Goal: Transaction & Acquisition: Book appointment/travel/reservation

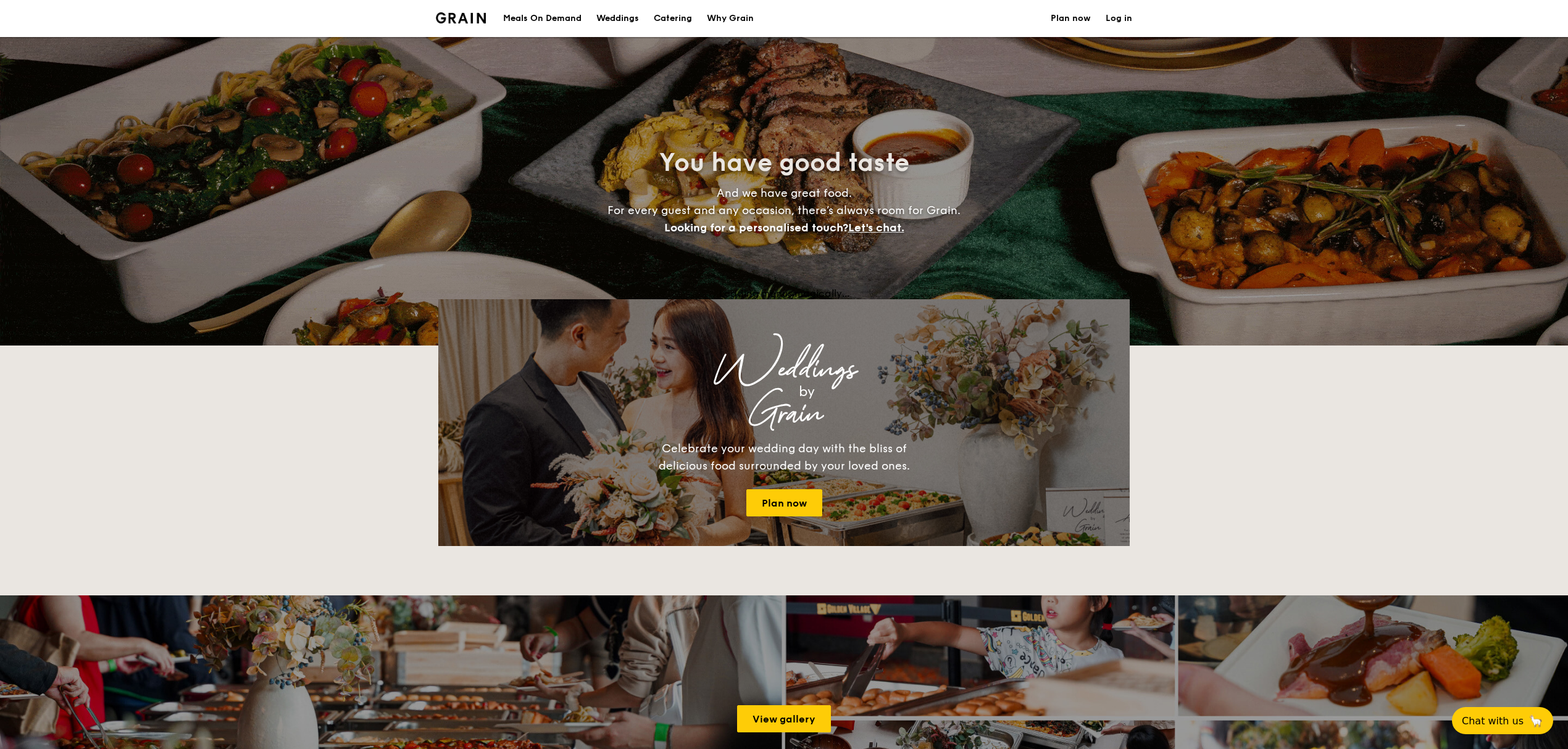
select select
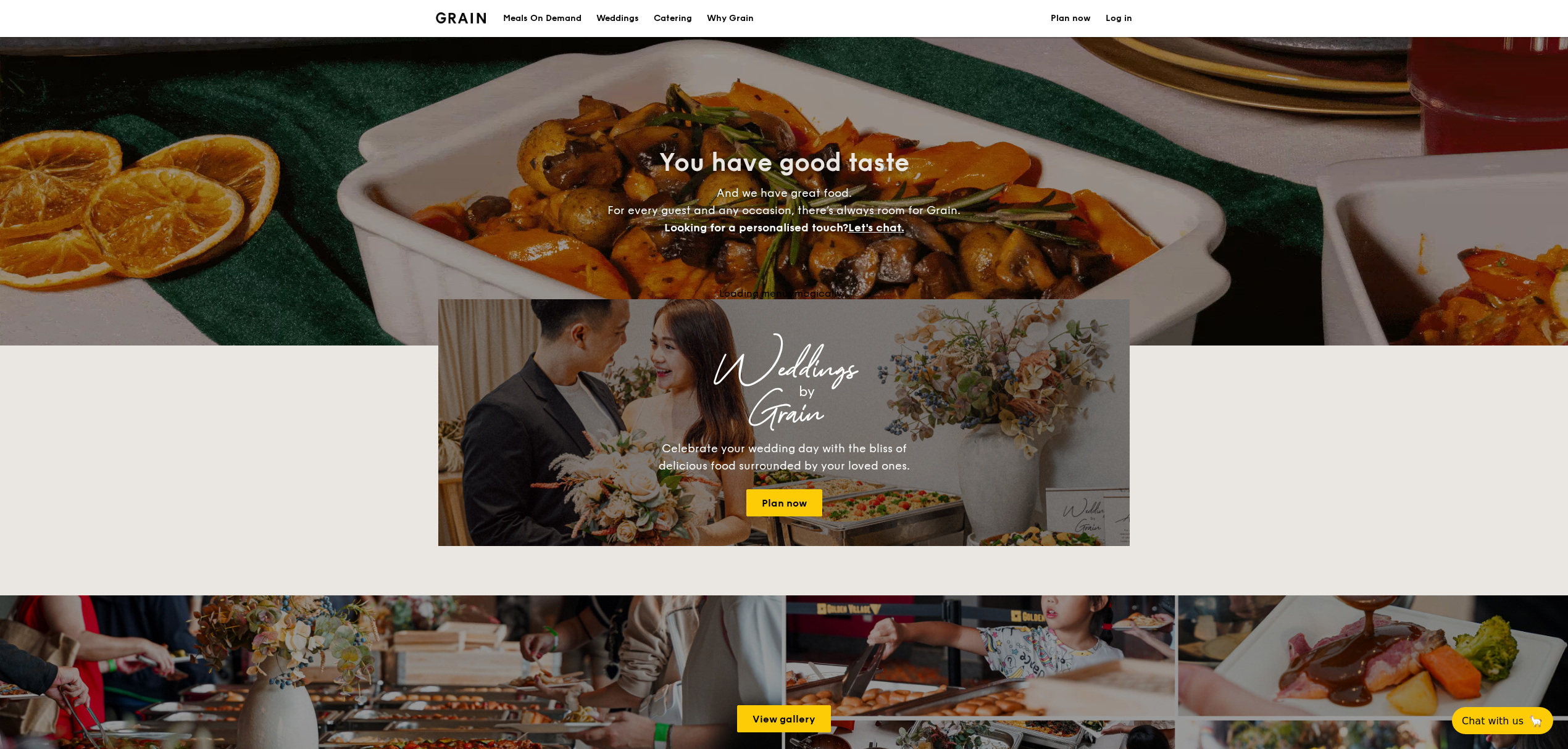
click at [674, 19] on h1 "Catering" at bounding box center [673, 18] width 38 height 37
click at [668, 22] on h1 "Catering" at bounding box center [673, 18] width 38 height 37
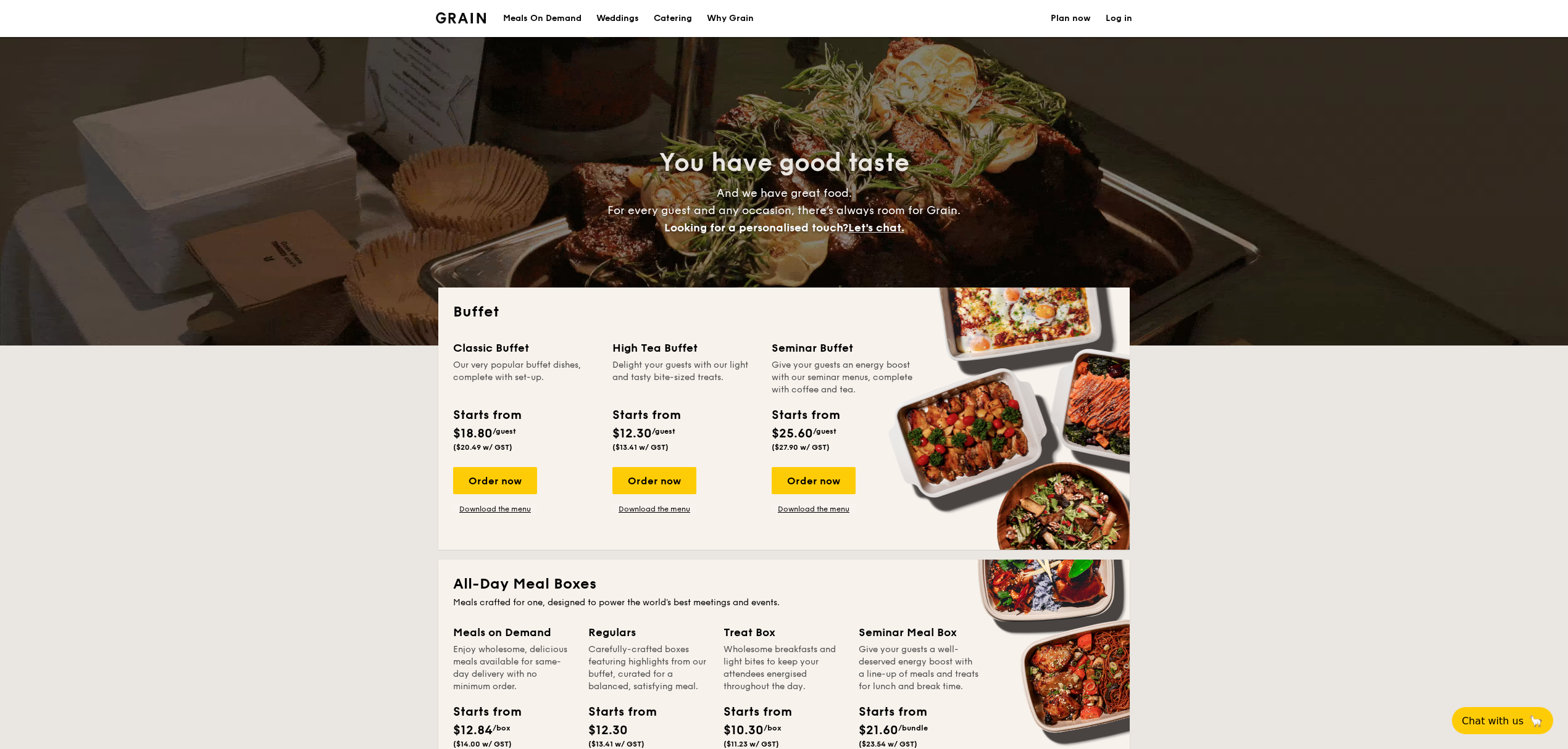
scroll to position [549, 0]
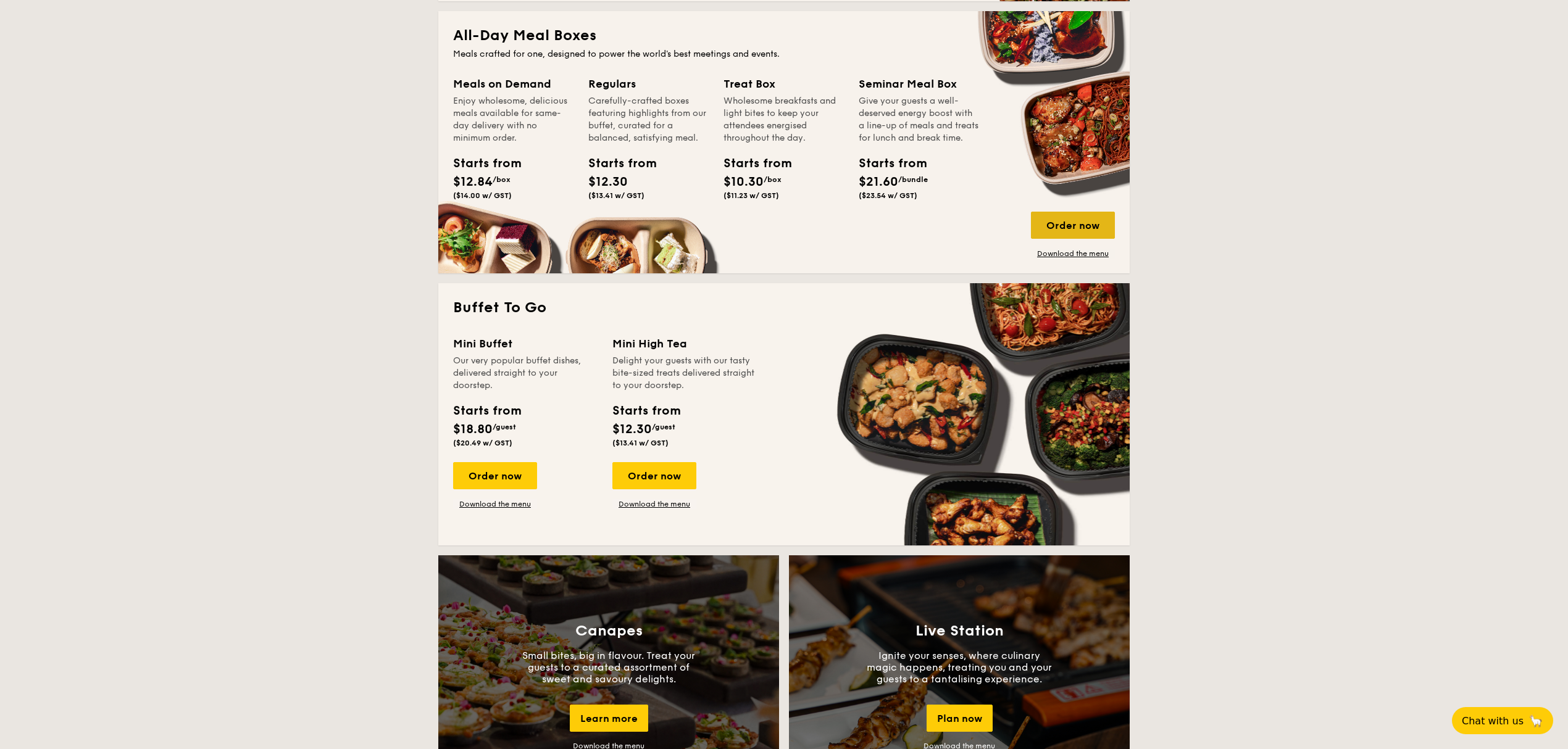
click at [1068, 218] on div "Order now" at bounding box center [1073, 225] width 84 height 27
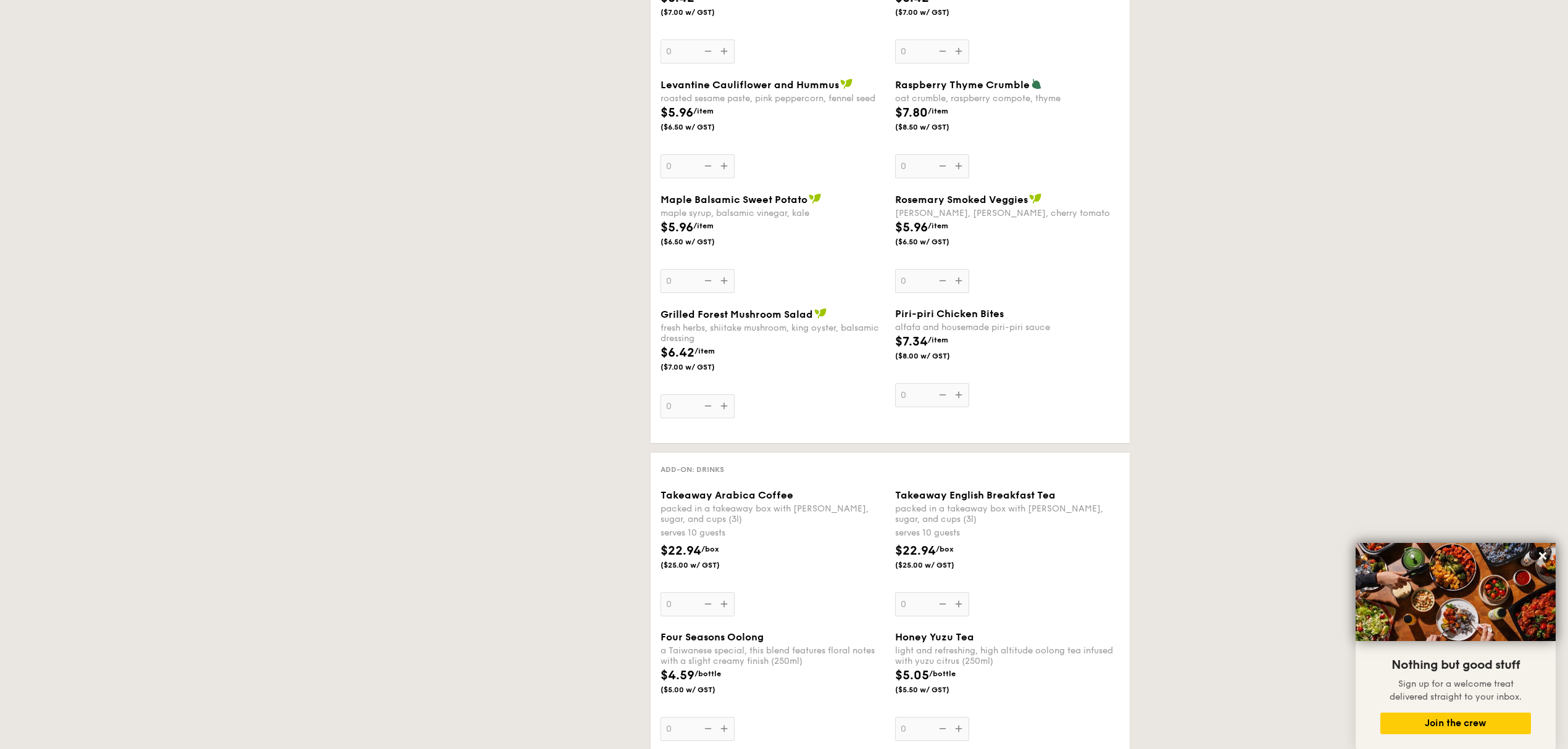
scroll to position [930, 0]
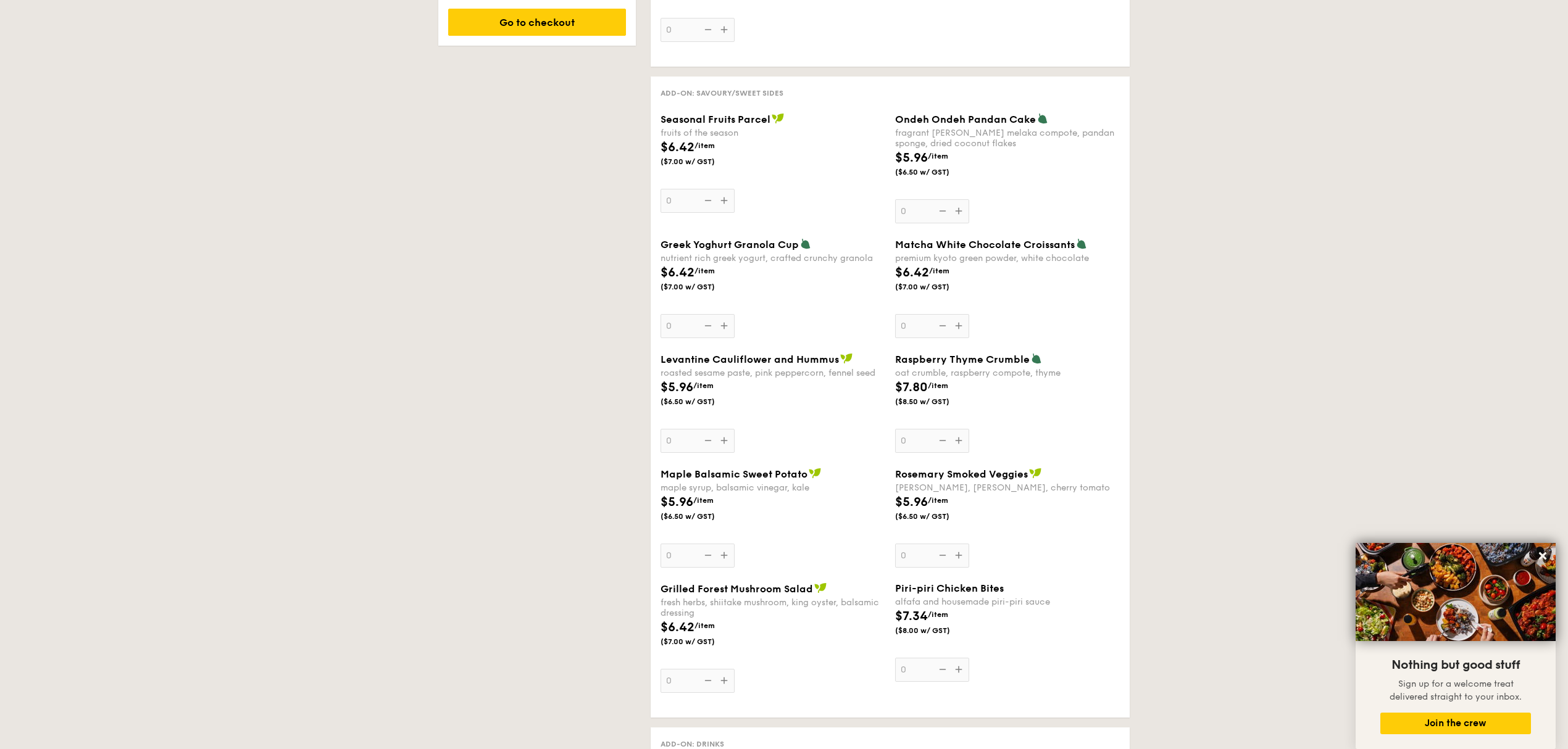
click at [999, 123] on span "Ondeh Ondeh Pandan Cake" at bounding box center [965, 119] width 141 height 12
click at [969, 200] on input "0" at bounding box center [932, 211] width 74 height 24
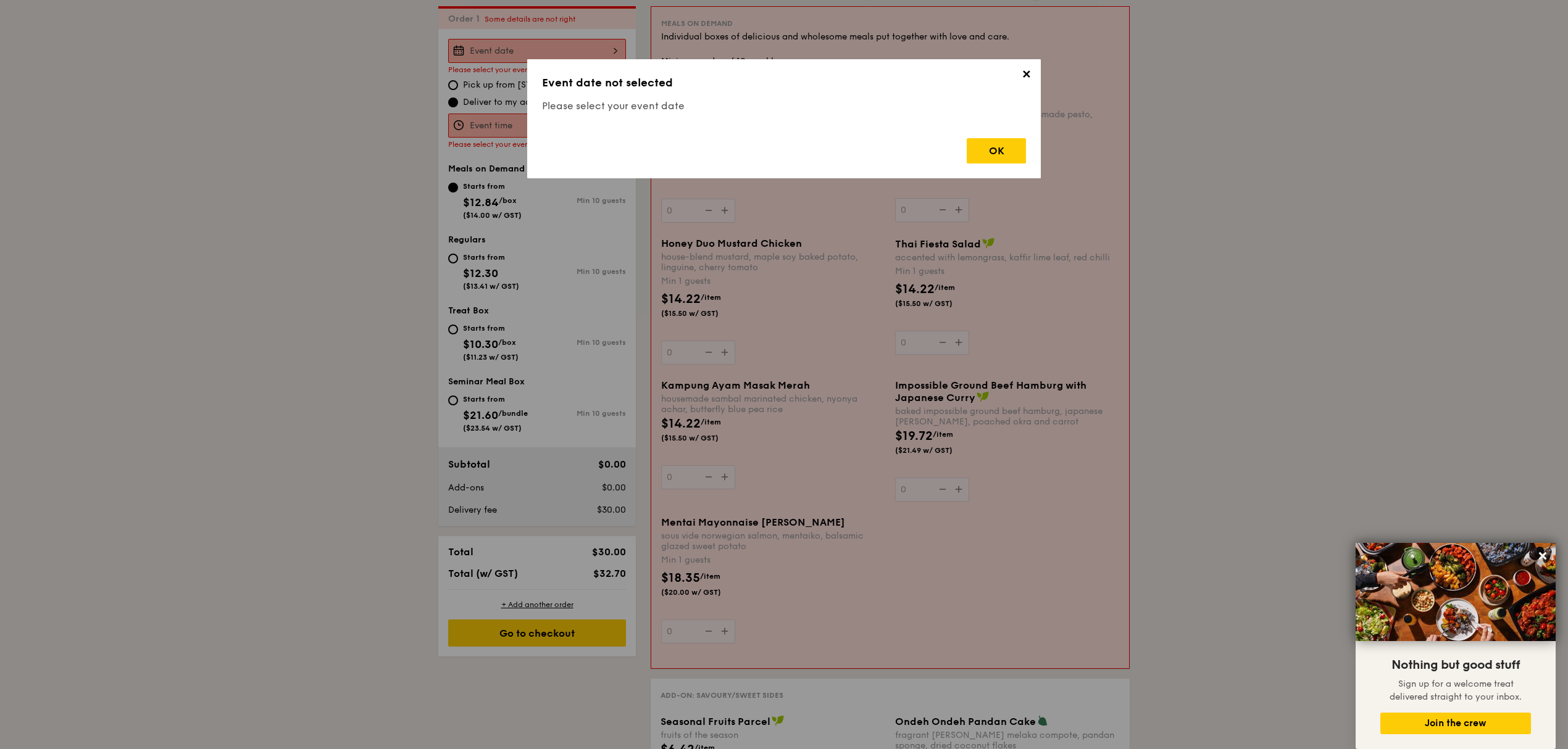
scroll to position [330, 0]
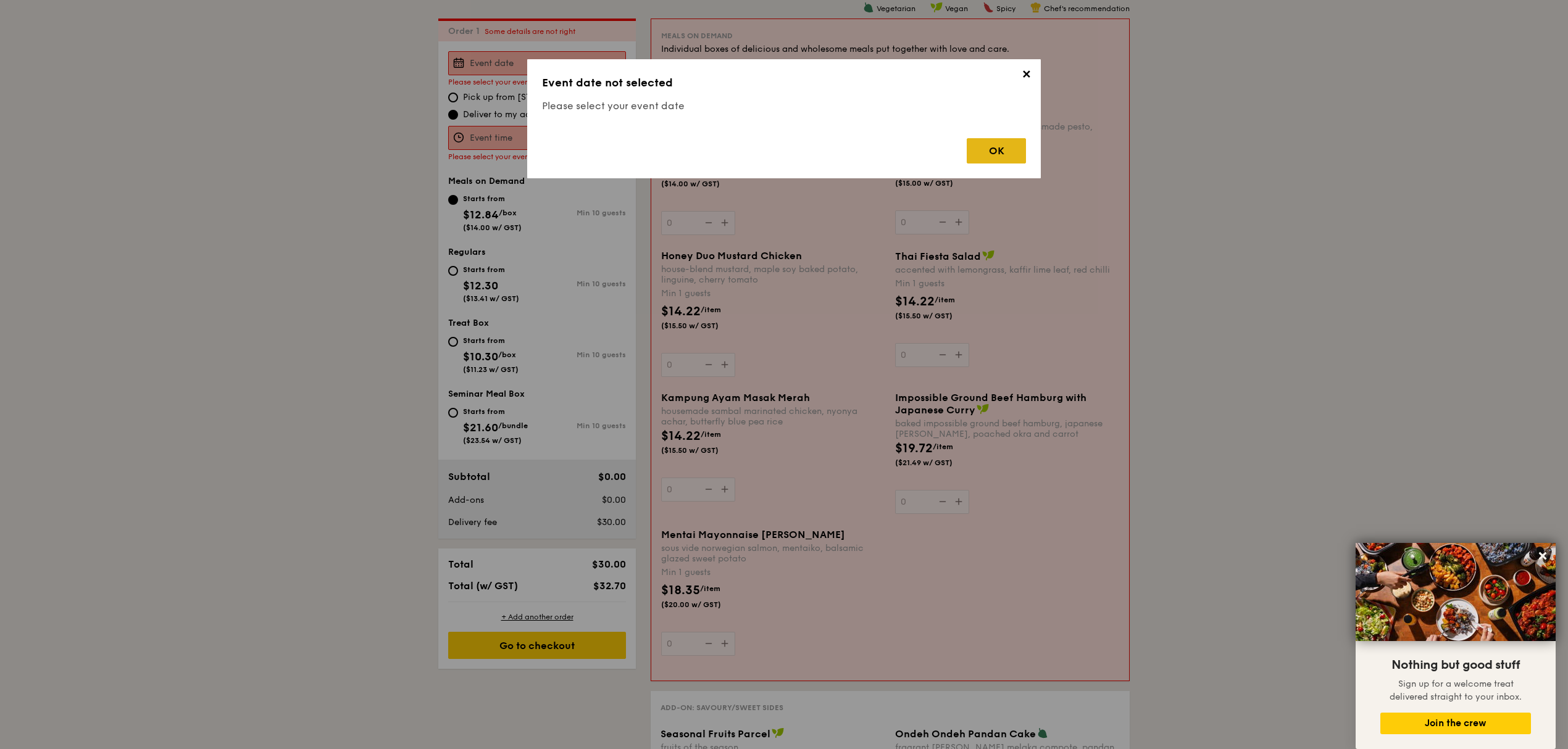
click at [993, 144] on div "OK" at bounding box center [996, 150] width 59 height 25
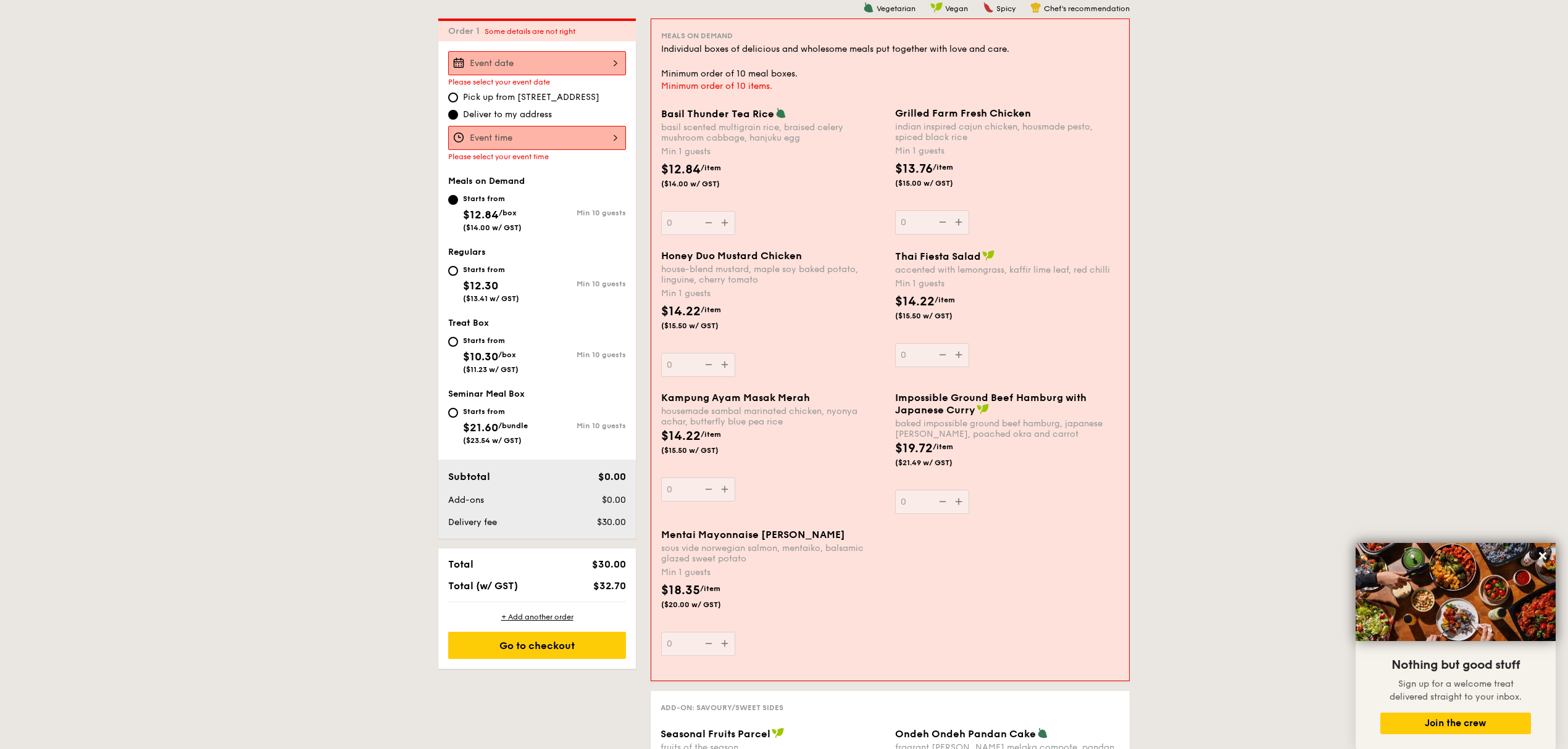
click at [527, 45] on div "Please select your event date Pick up from [STREET_ADDRESS] Deliver to my addre…" at bounding box center [537, 290] width 198 height 498
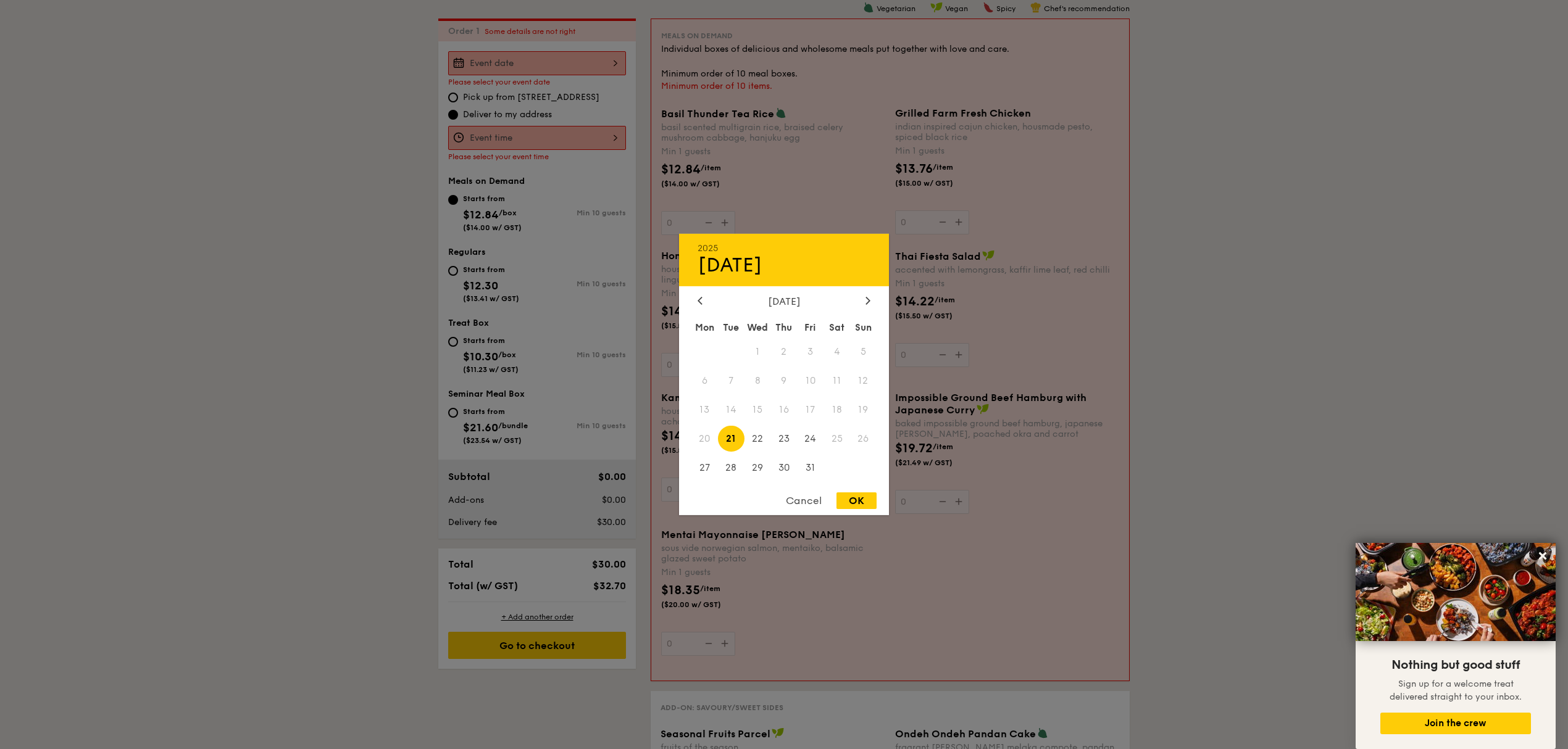
click at [529, 56] on div "2025 Oct [DATE] Tue Wed Thu Fri Sat Sun 1 2 3 4 5 6 7 8 9 10 11 12 13 14 15 16 …" at bounding box center [537, 63] width 178 height 24
click at [786, 444] on span "23" at bounding box center [784, 438] width 27 height 27
click at [863, 505] on div "OK" at bounding box center [857, 501] width 40 height 17
type input "[DATE]"
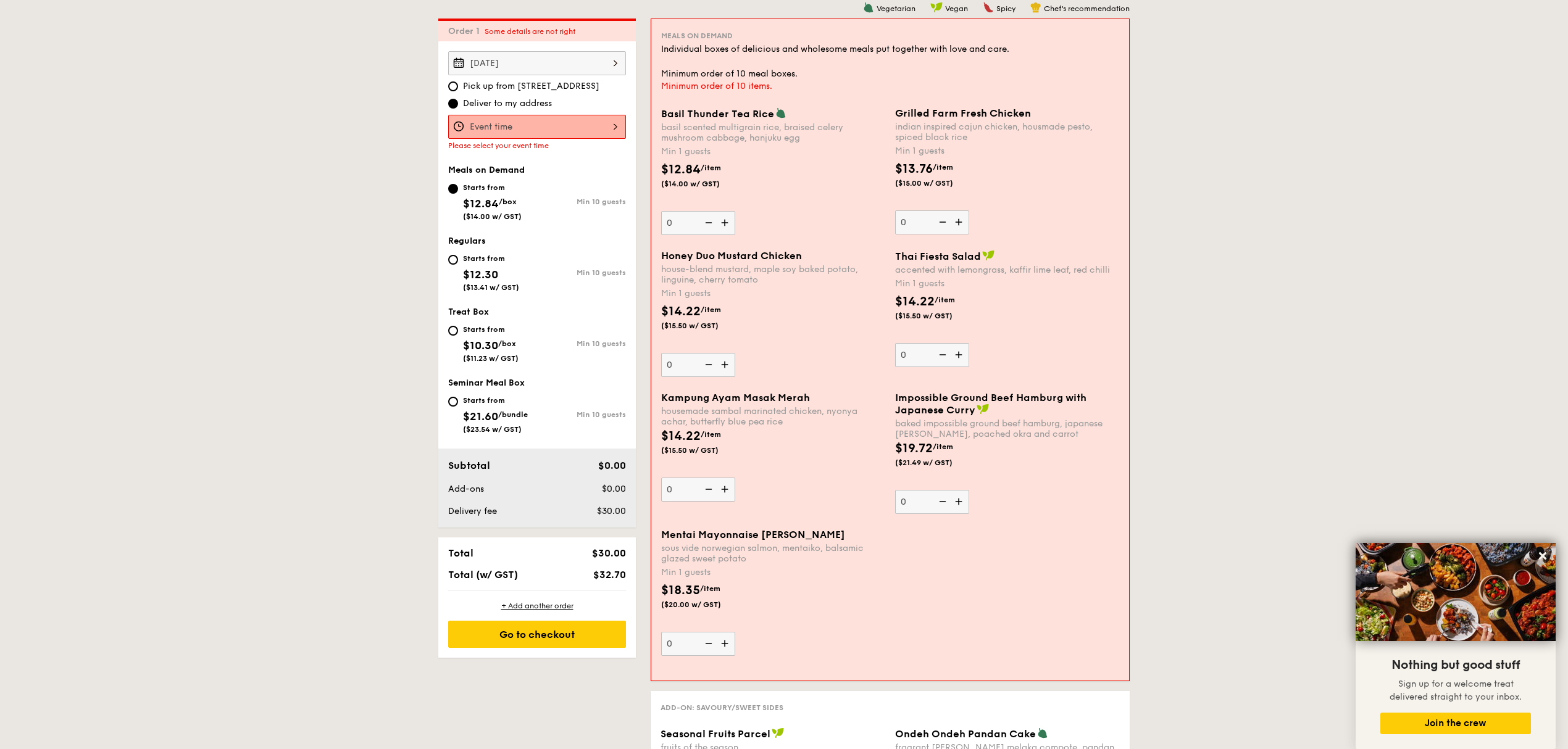
scroll to position [0, 0]
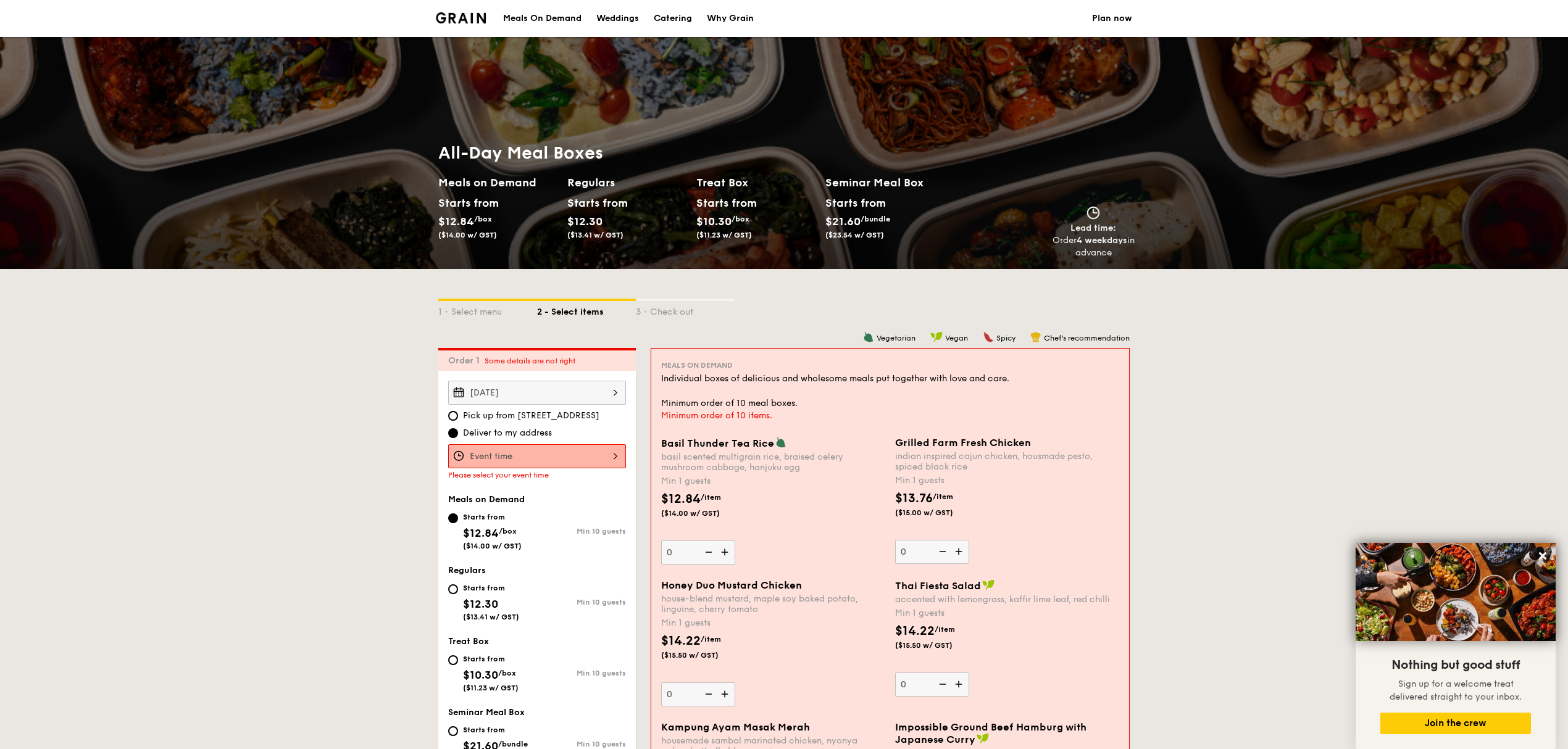
click at [595, 187] on h2 "Regulars" at bounding box center [627, 183] width 119 height 17
